Goal: Task Accomplishment & Management: Understand process/instructions

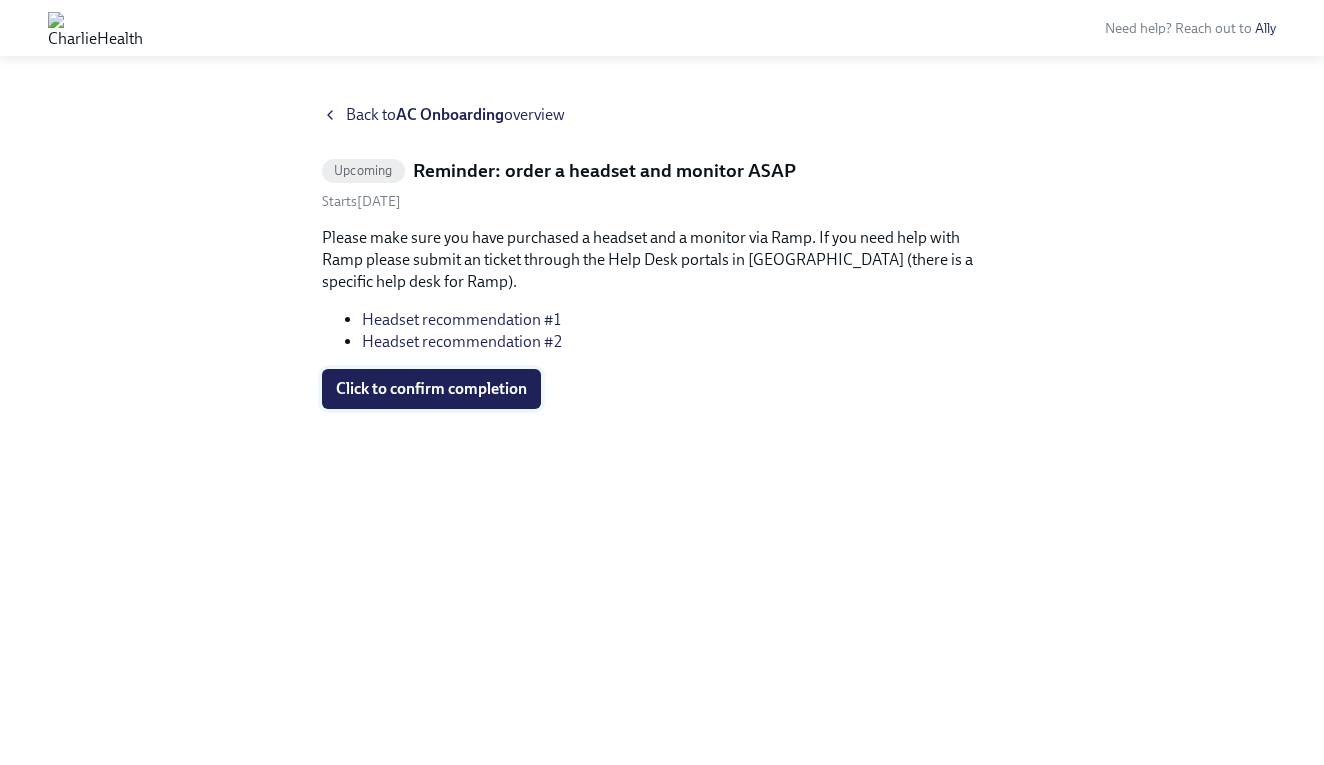
click at [457, 400] on button "Click to confirm completion" at bounding box center [431, 389] width 219 height 40
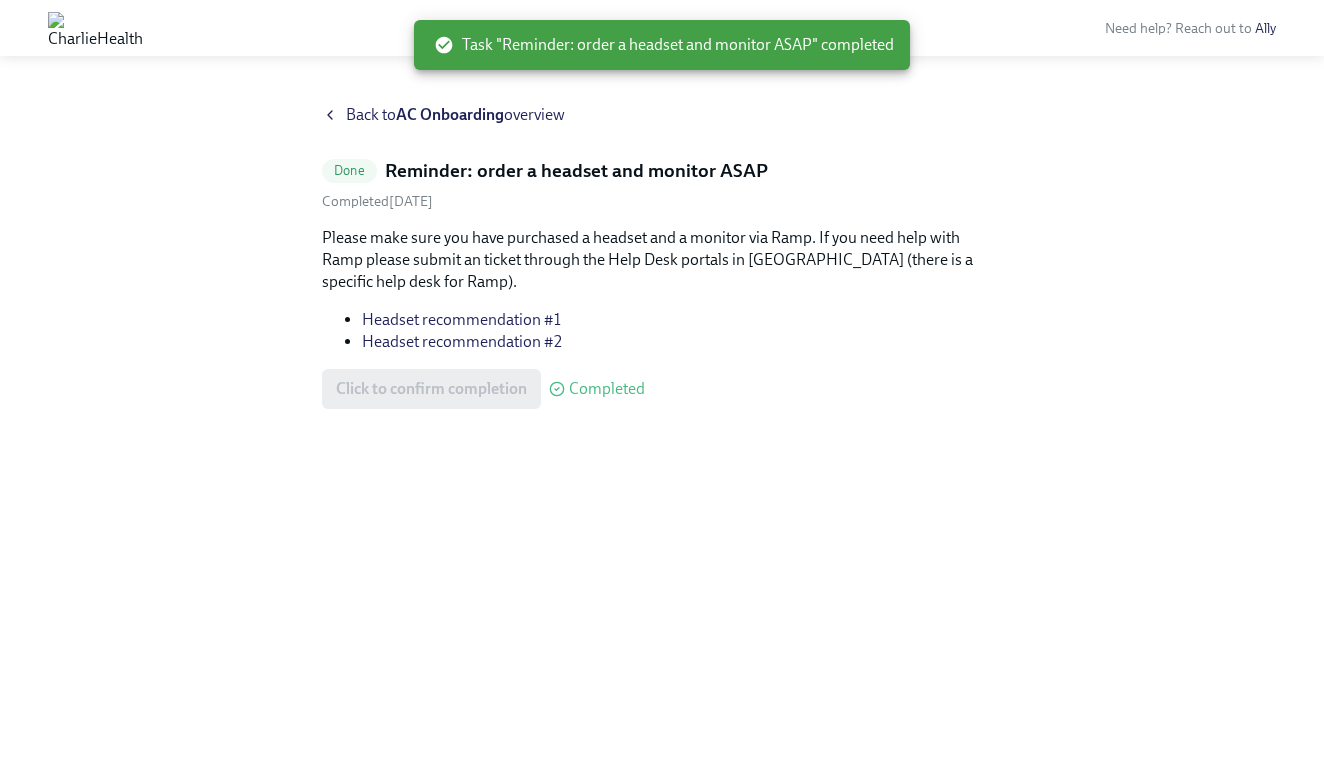
click at [485, 118] on strong "AC Onboarding" at bounding box center [450, 114] width 108 height 19
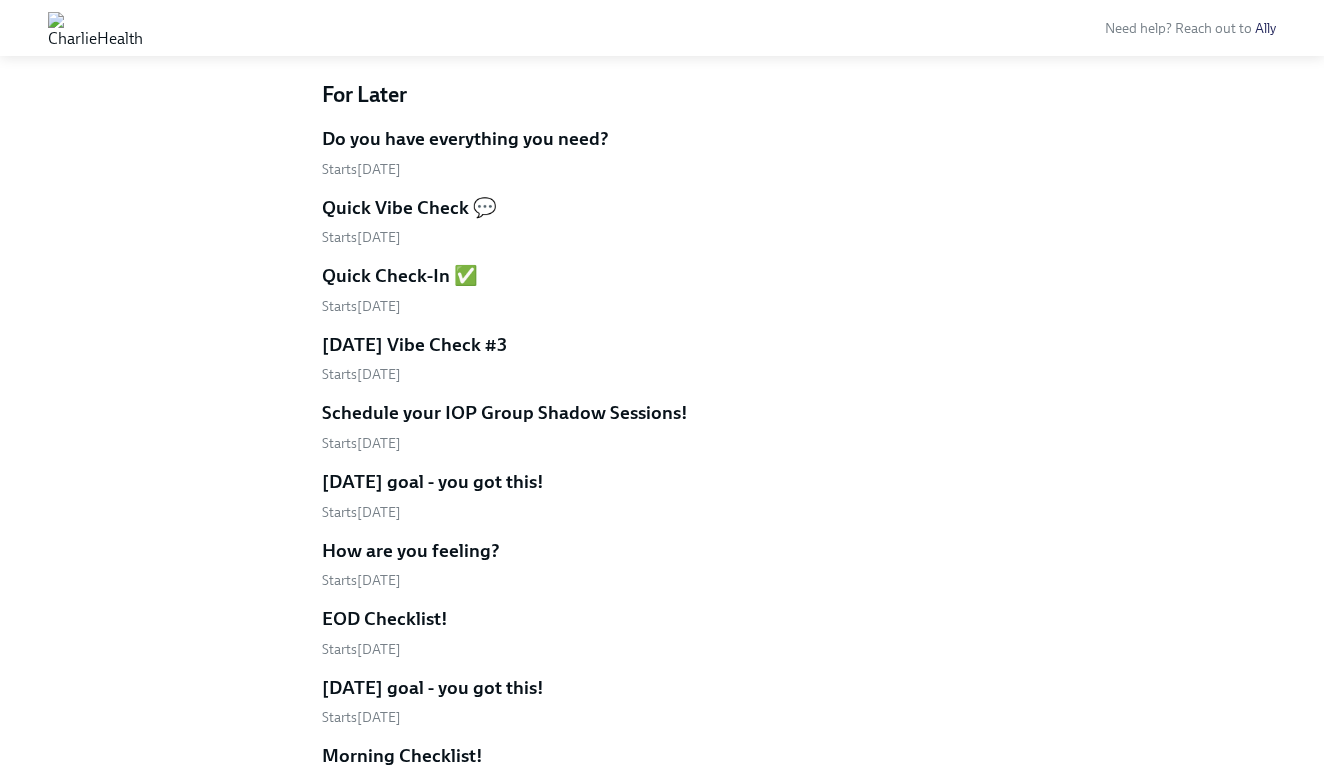
scroll to position [645, 0]
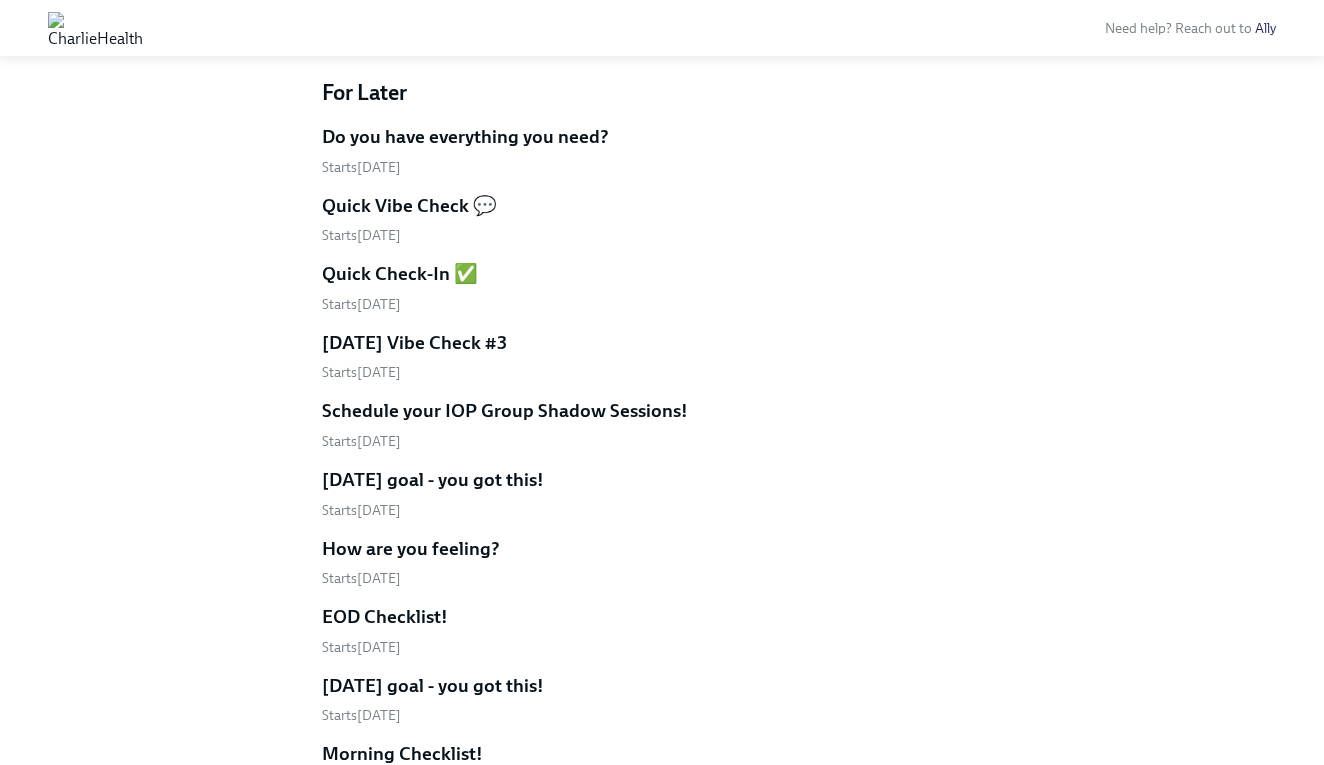
click at [445, 271] on h5 "Quick Check-In ✅" at bounding box center [400, 274] width 156 height 26
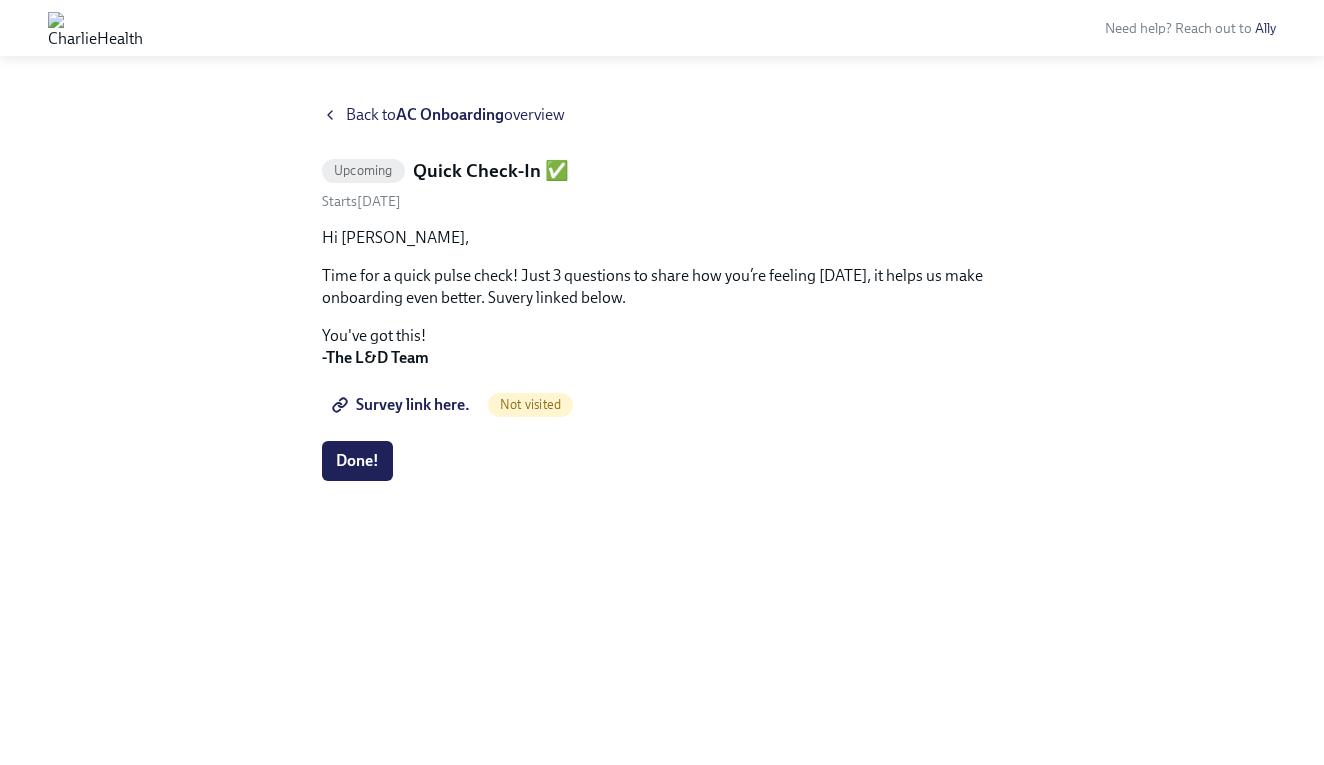
click at [385, 121] on span "Back to AC Onboarding overview" at bounding box center [455, 115] width 219 height 22
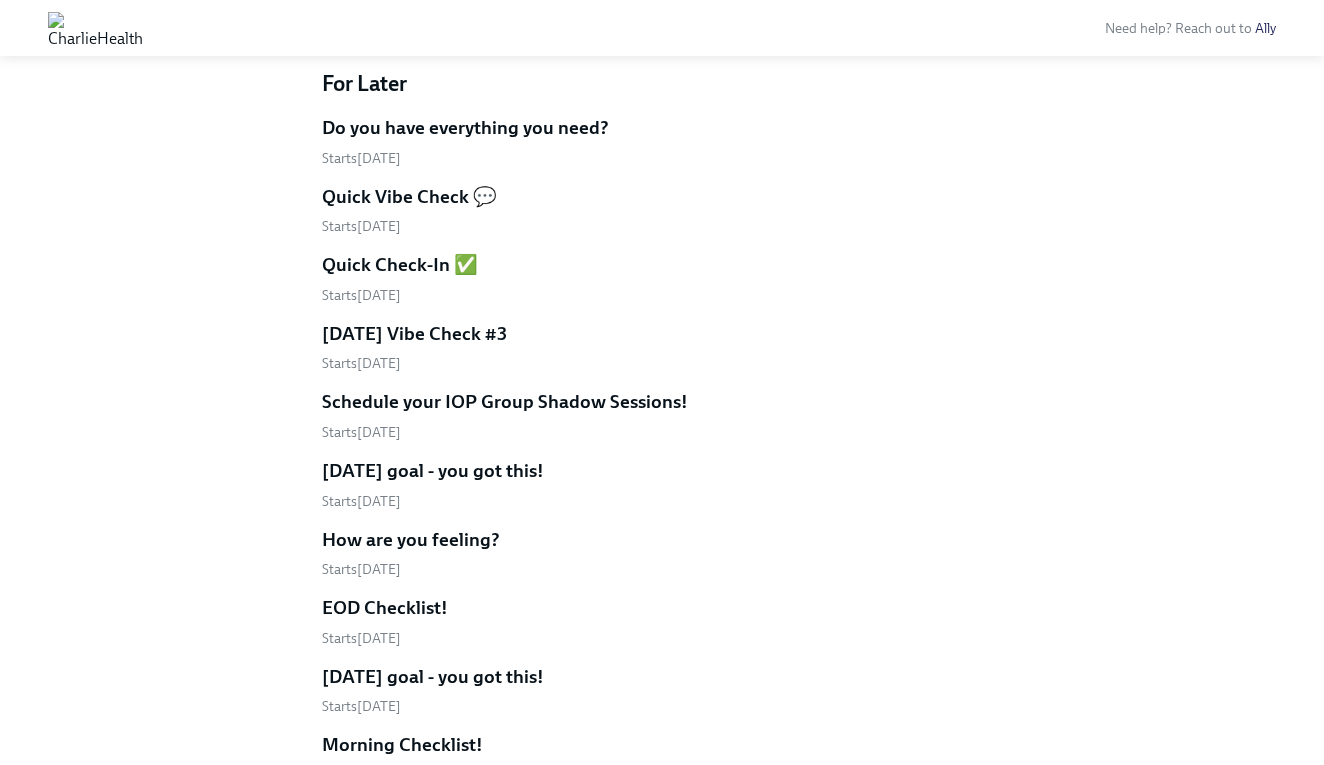
scroll to position [648, 0]
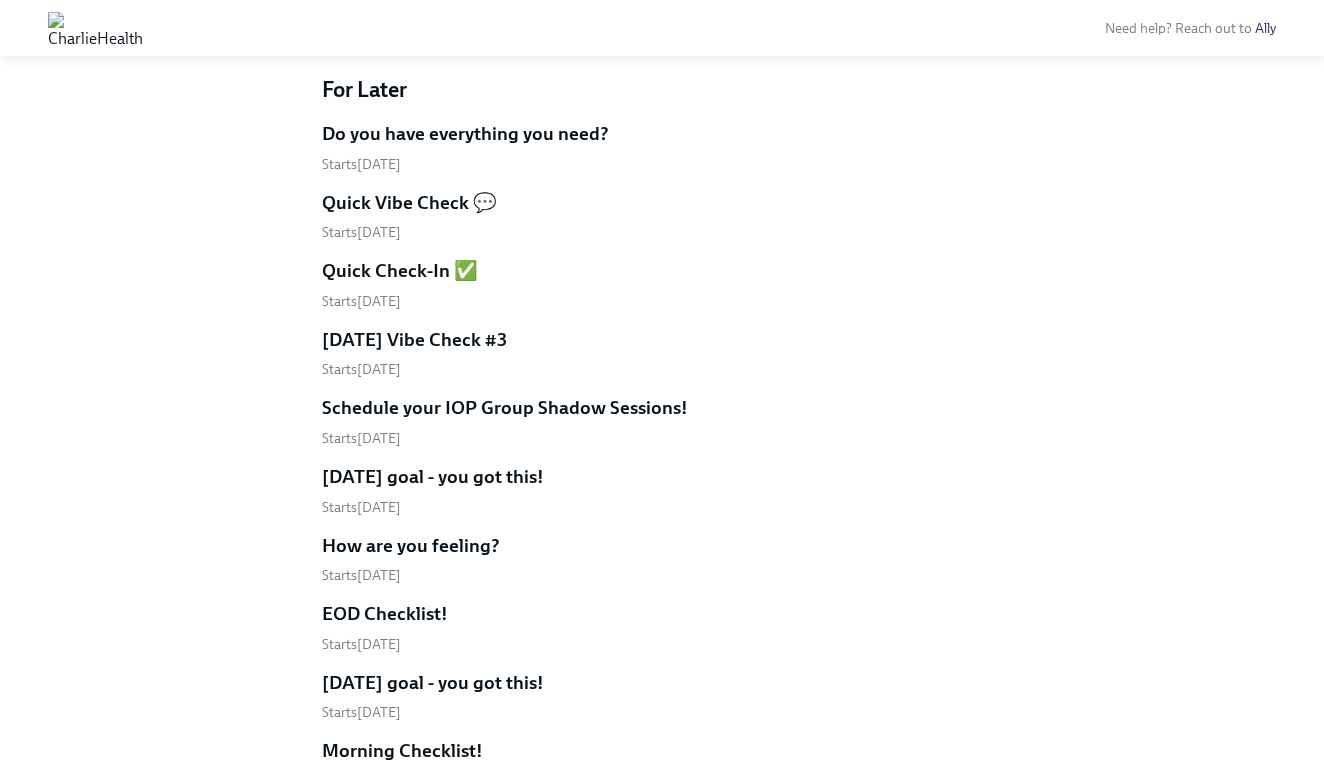
click at [447, 126] on h5 "Do you have everything you need?" at bounding box center [465, 134] width 287 height 26
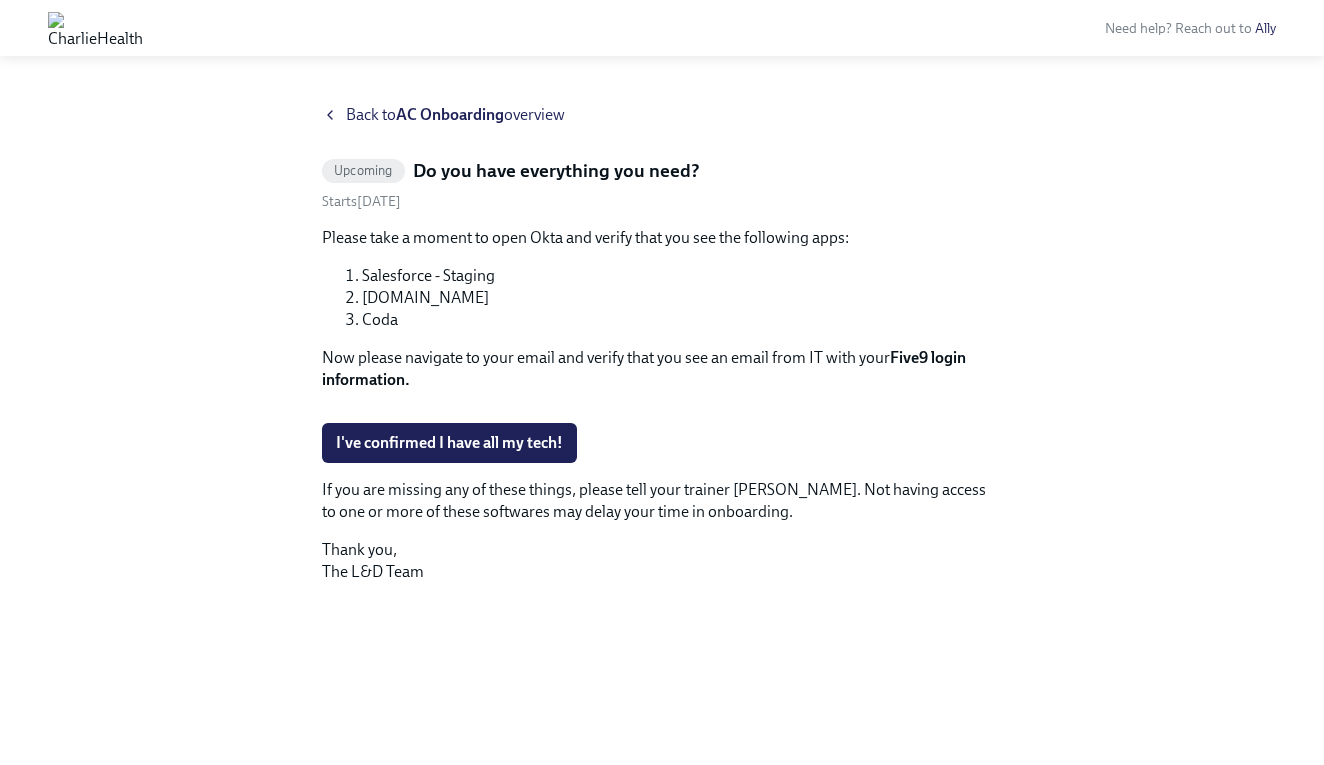
scroll to position [118, 0]
